Goal: Use online tool/utility: Utilize a website feature to perform a specific function

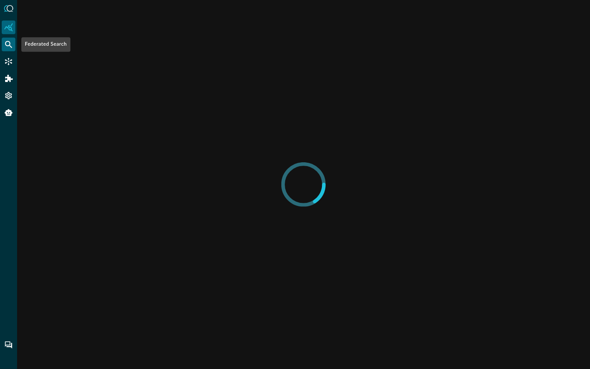
click at [8, 47] on icon "Federated Search" at bounding box center [8, 44] width 9 height 9
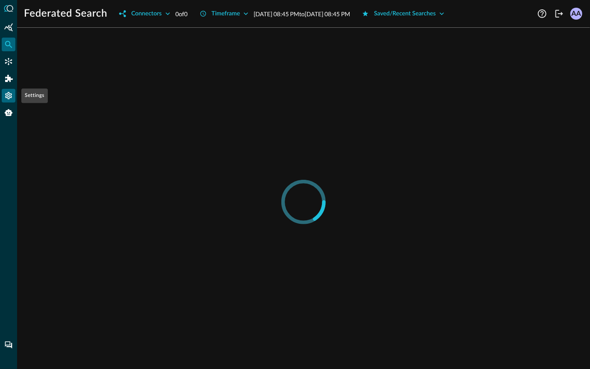
click at [10, 96] on icon "Settings" at bounding box center [8, 95] width 9 height 9
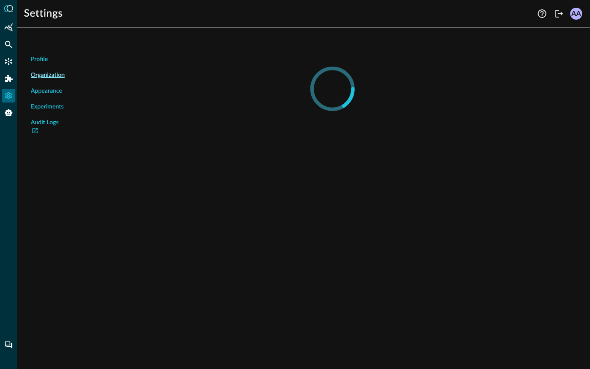
click at [52, 108] on span "Experiments" at bounding box center [47, 106] width 33 height 9
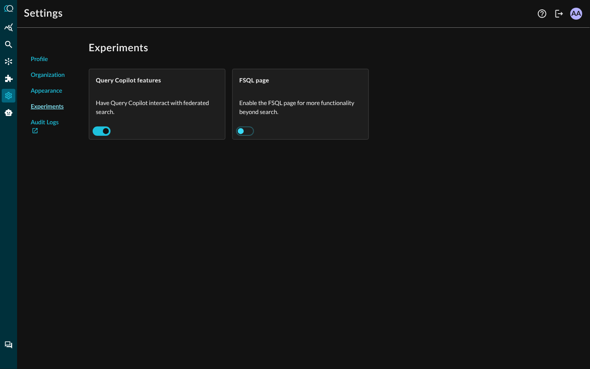
click at [250, 131] on input "checkbox" at bounding box center [240, 131] width 47 height 16
checkbox input "true"
click at [2, 109] on div "FSQL" at bounding box center [9, 113] width 14 height 14
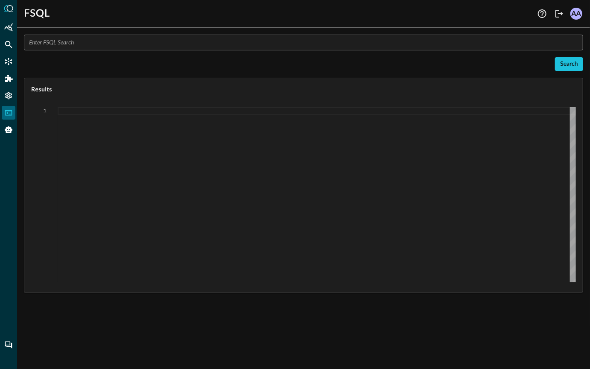
click at [105, 44] on input "text" at bounding box center [306, 43] width 554 height 16
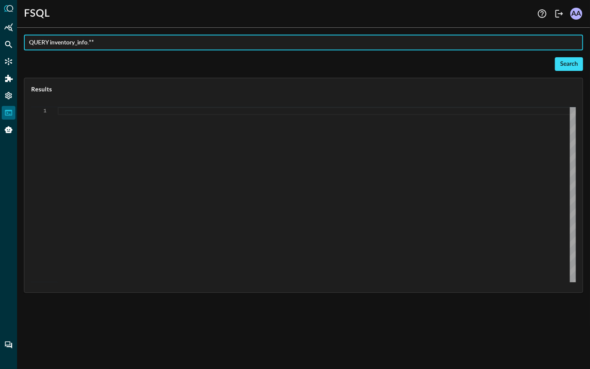
type input "QUERY inventory_info.**"
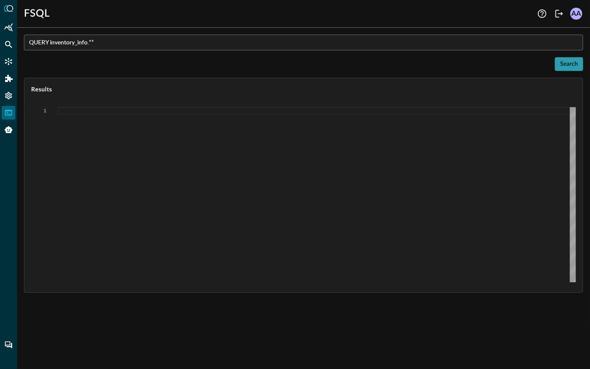
click at [568, 67] on div "Search" at bounding box center [569, 64] width 18 height 11
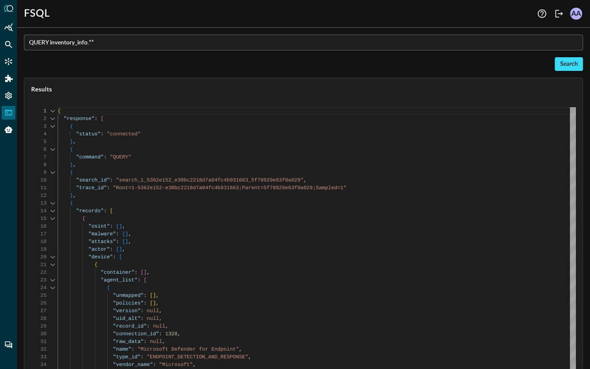
click at [557, 67] on button "Search" at bounding box center [569, 64] width 28 height 14
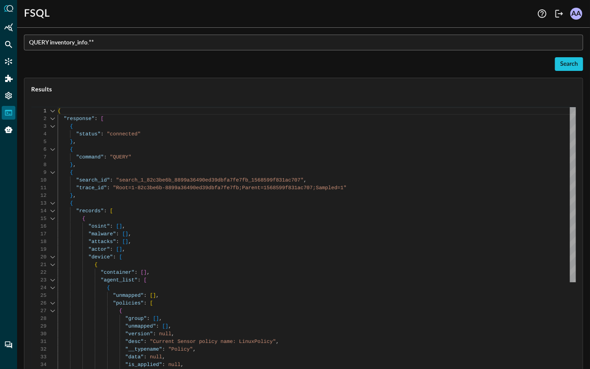
scroll to position [77, 0]
click at [561, 62] on div "Search" at bounding box center [569, 64] width 18 height 11
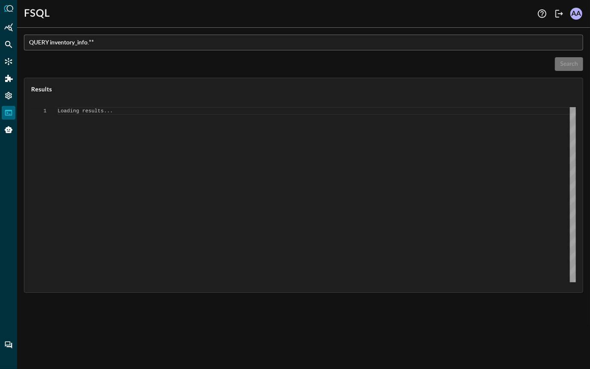
type textarea "{ "response": [ { "status": "connected" }, { "command": "QUERY" }, { "search_id…"
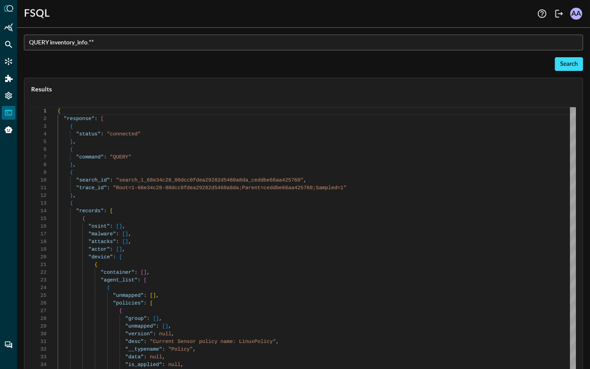
scroll to position [77, 0]
